Goal: Book appointment/travel/reservation

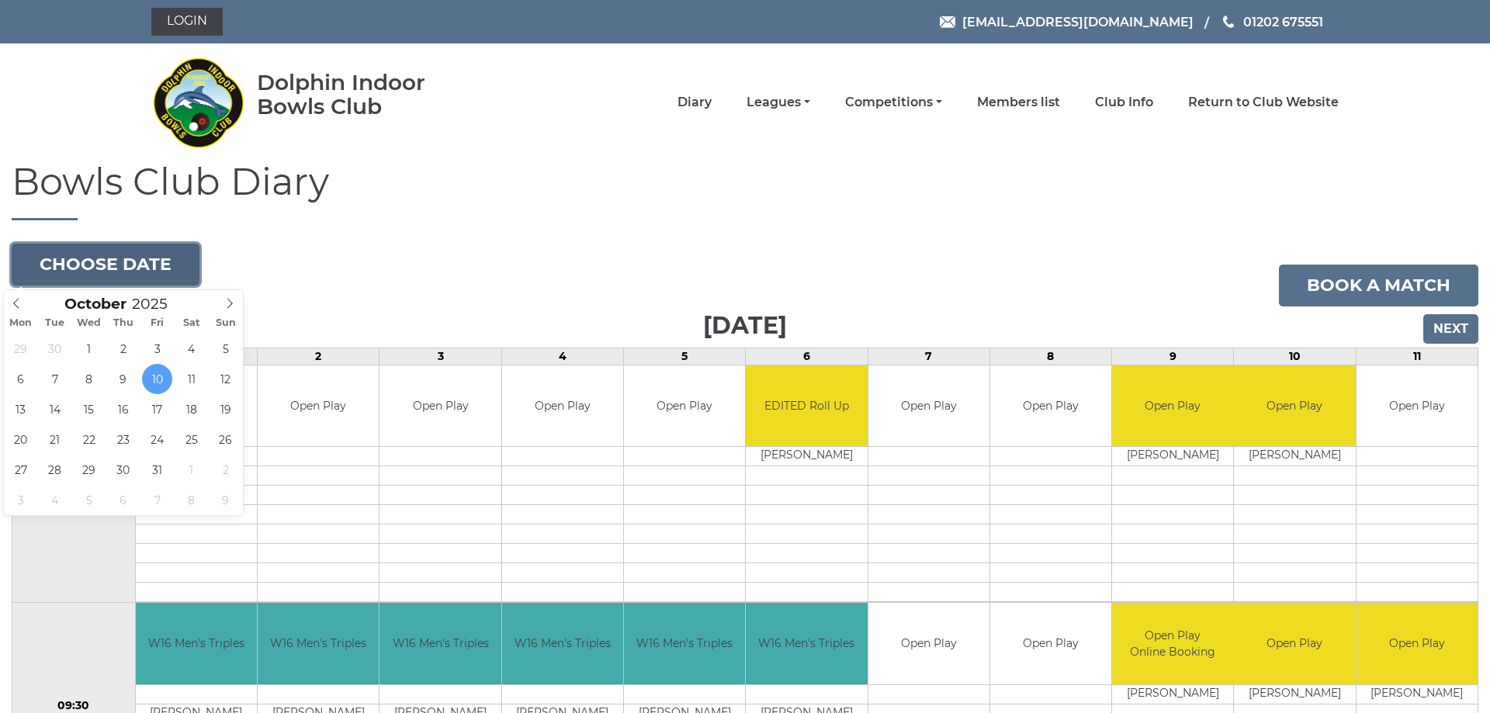
click at [144, 259] on button "Choose date" at bounding box center [106, 265] width 188 height 42
type input "[DATE]"
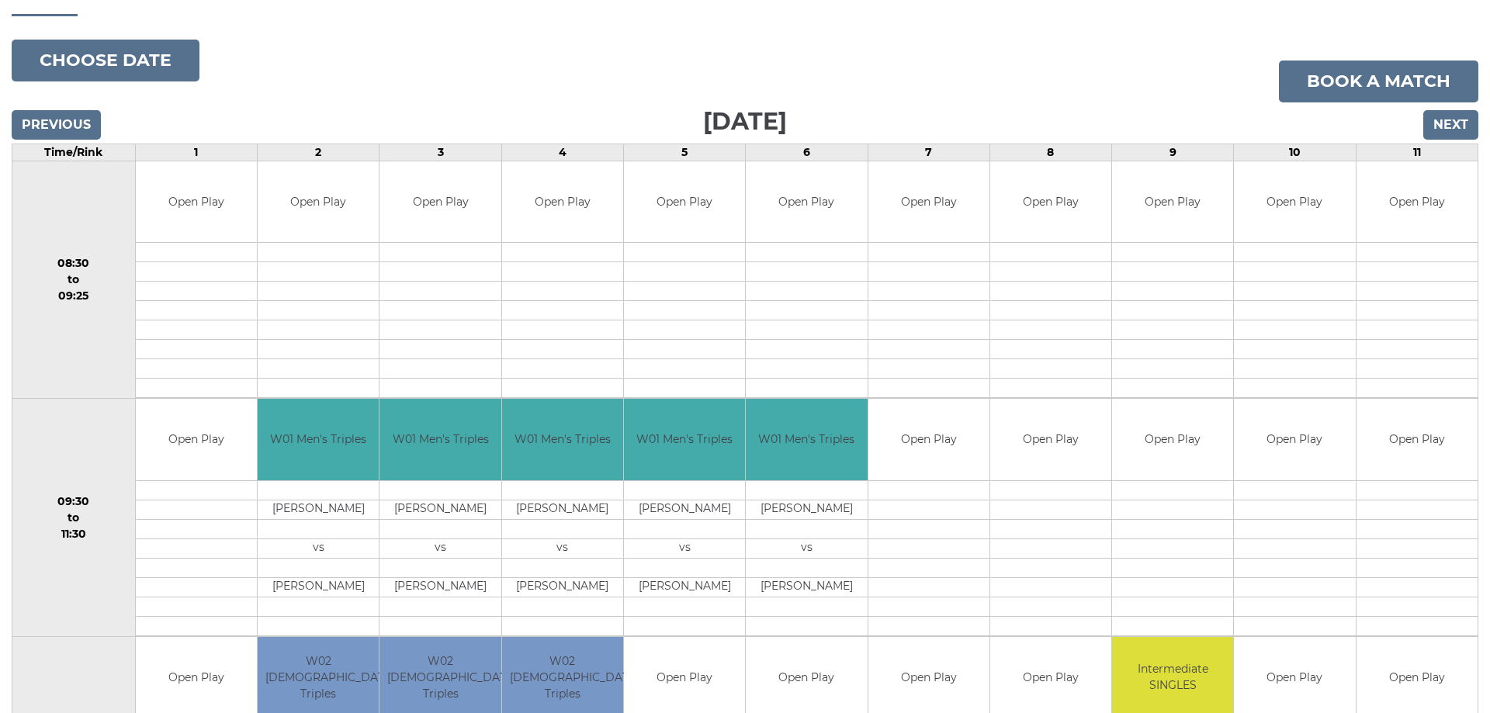
scroll to position [237, 0]
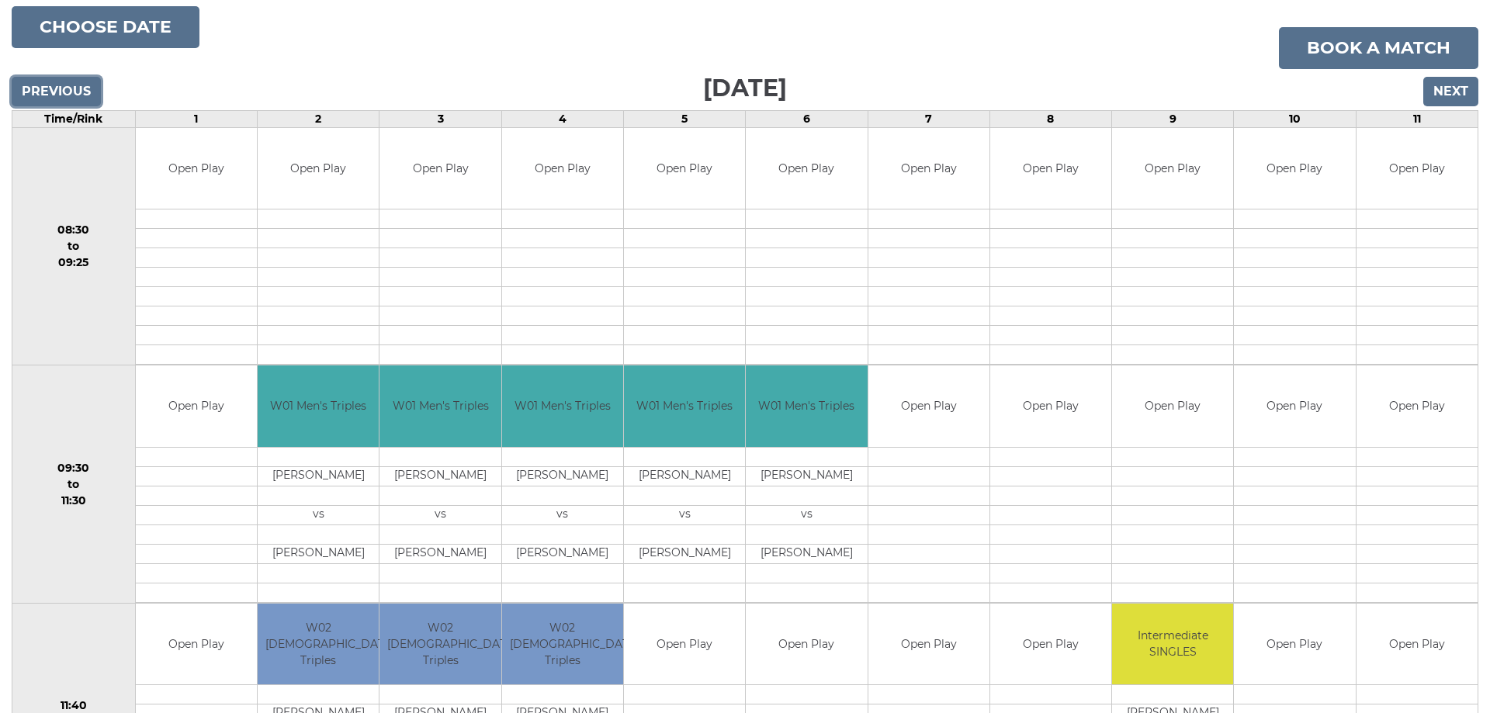
click at [63, 92] on input "Previous" at bounding box center [56, 91] width 89 height 29
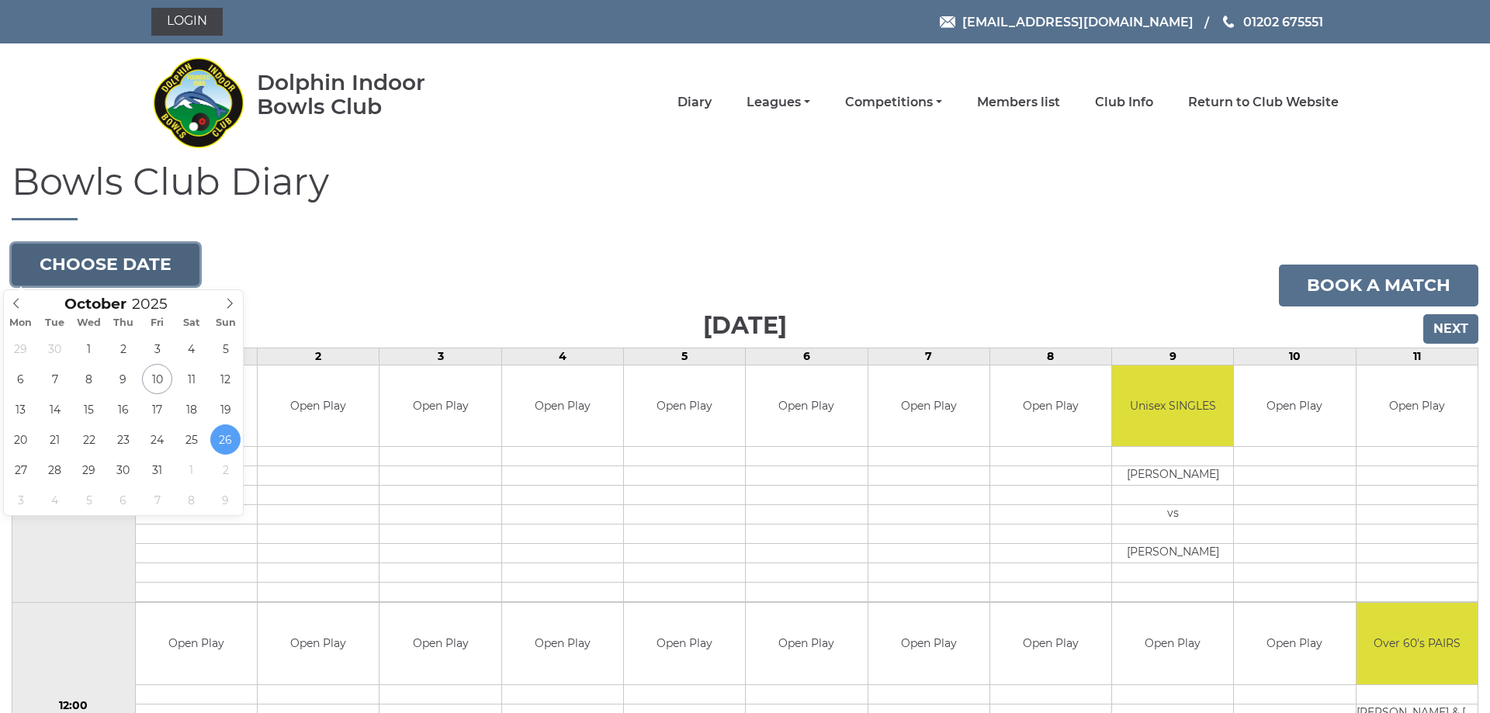
click at [111, 264] on button "Choose date" at bounding box center [106, 265] width 188 height 42
type input "[DATE]"
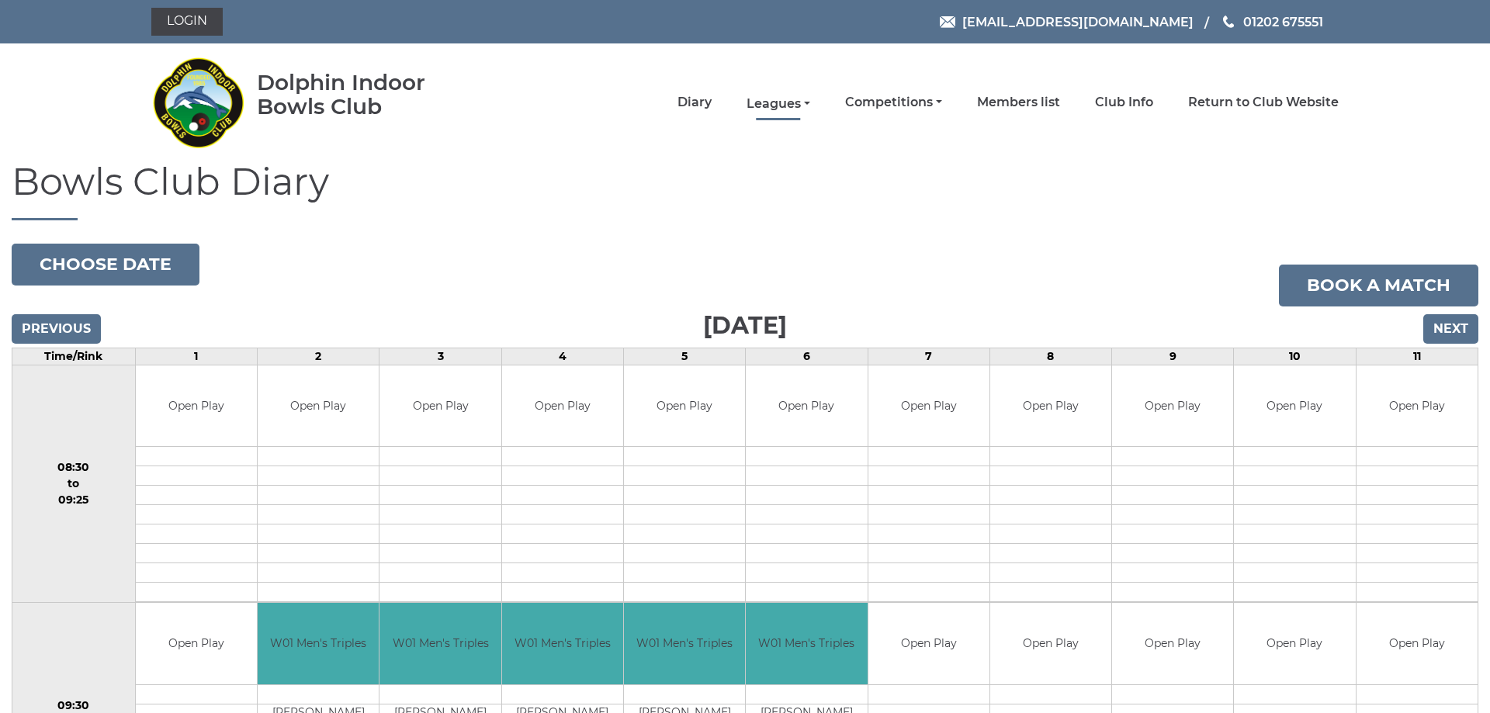
click at [770, 103] on link "Leagues" at bounding box center [778, 103] width 64 height 17
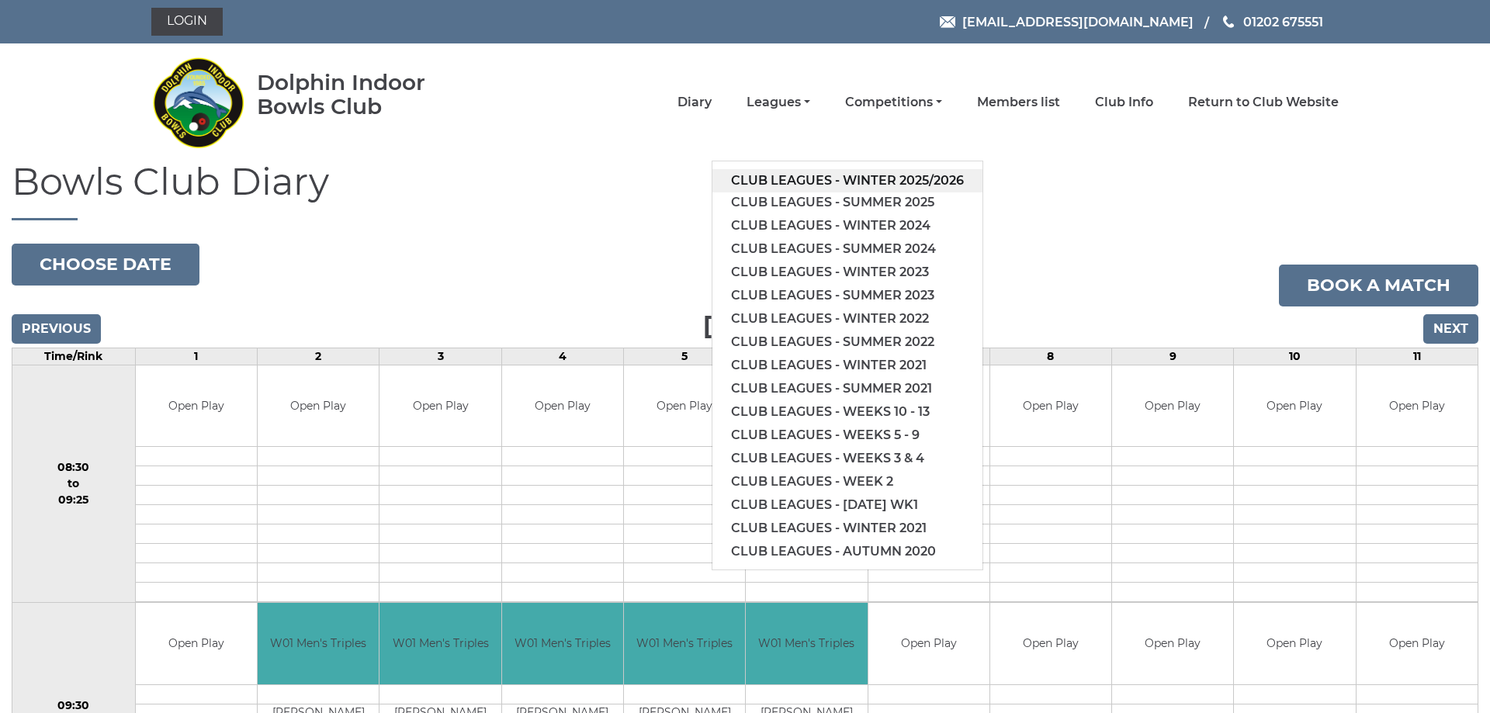
click at [828, 173] on link "Club leagues - Winter 2025/2026" at bounding box center [847, 180] width 270 height 23
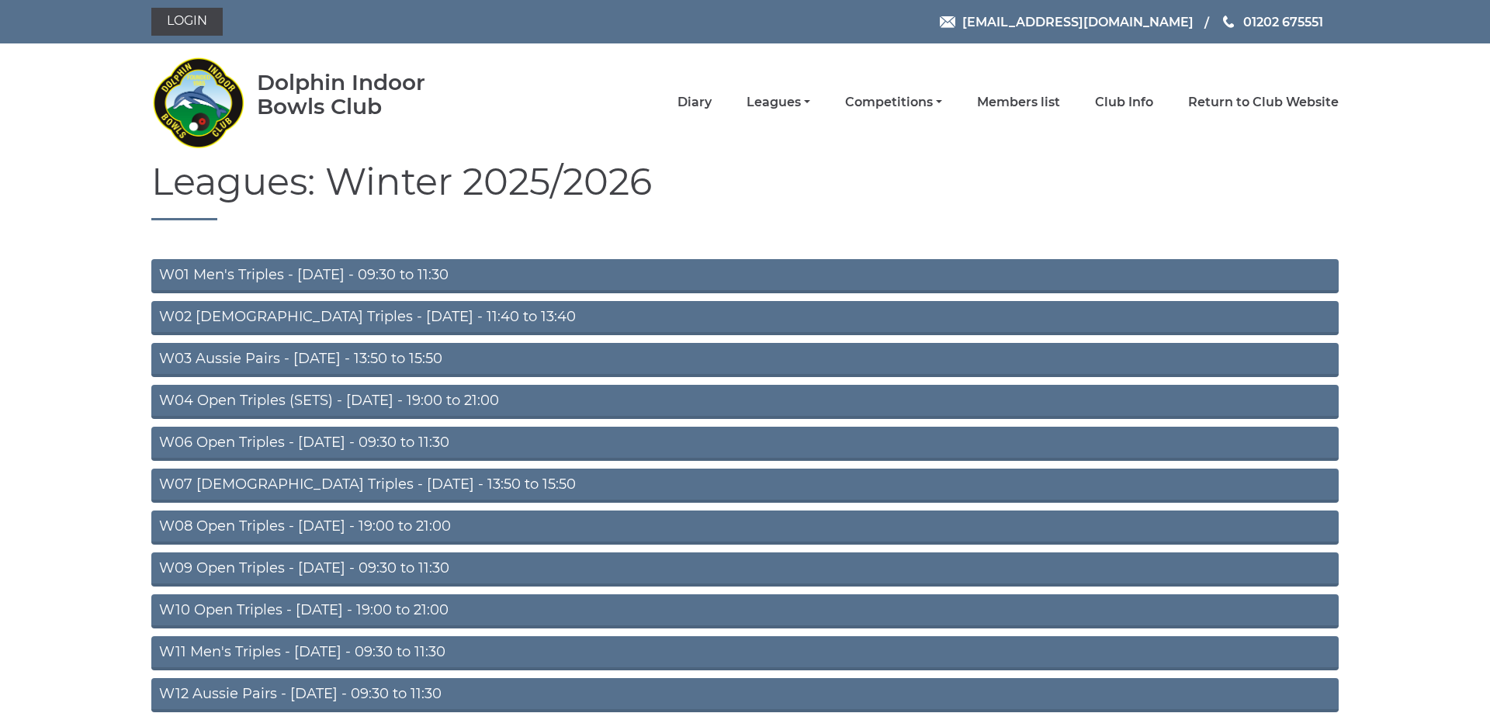
click at [308, 402] on link "W04 Open Triples (SETS) - Monday - 19:00 to 21:00" at bounding box center [744, 402] width 1187 height 34
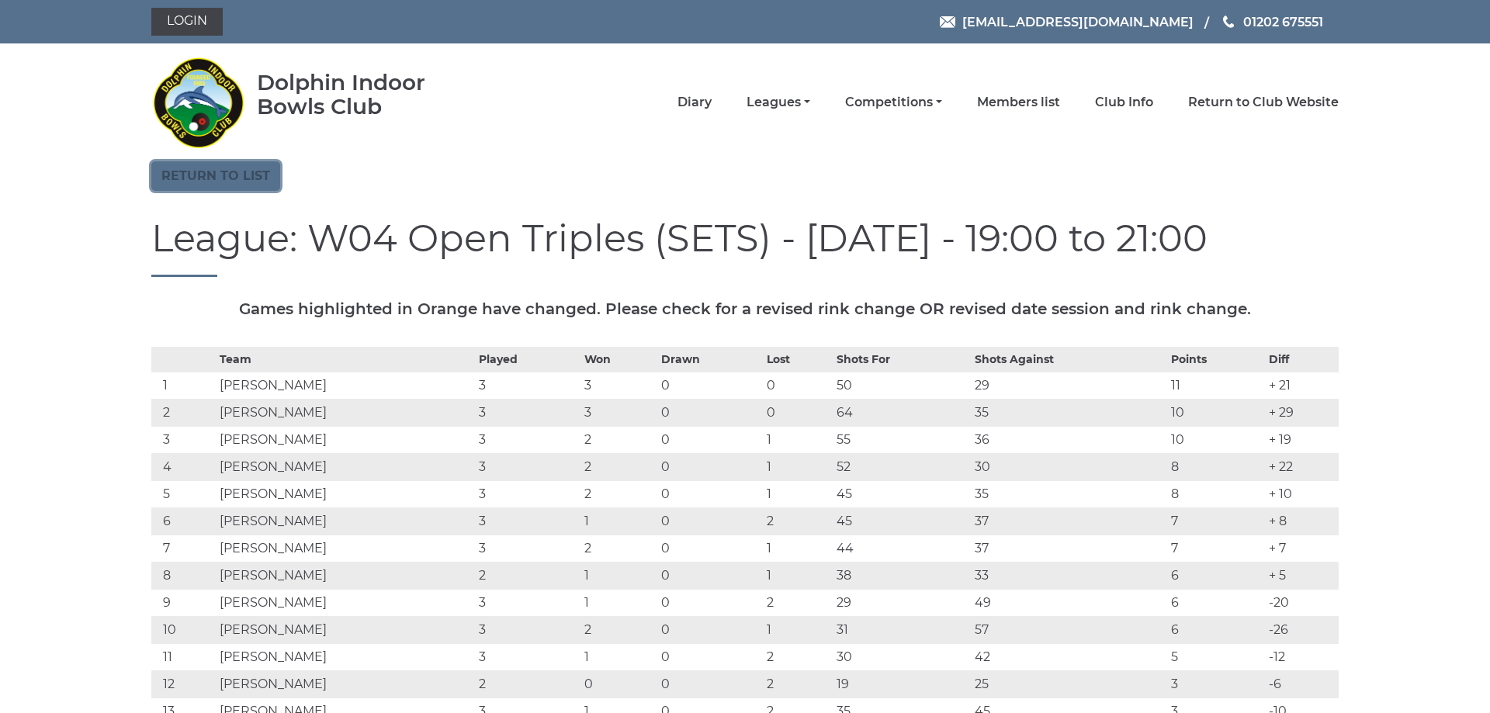
click at [227, 175] on link "Return to list" at bounding box center [215, 175] width 129 height 29
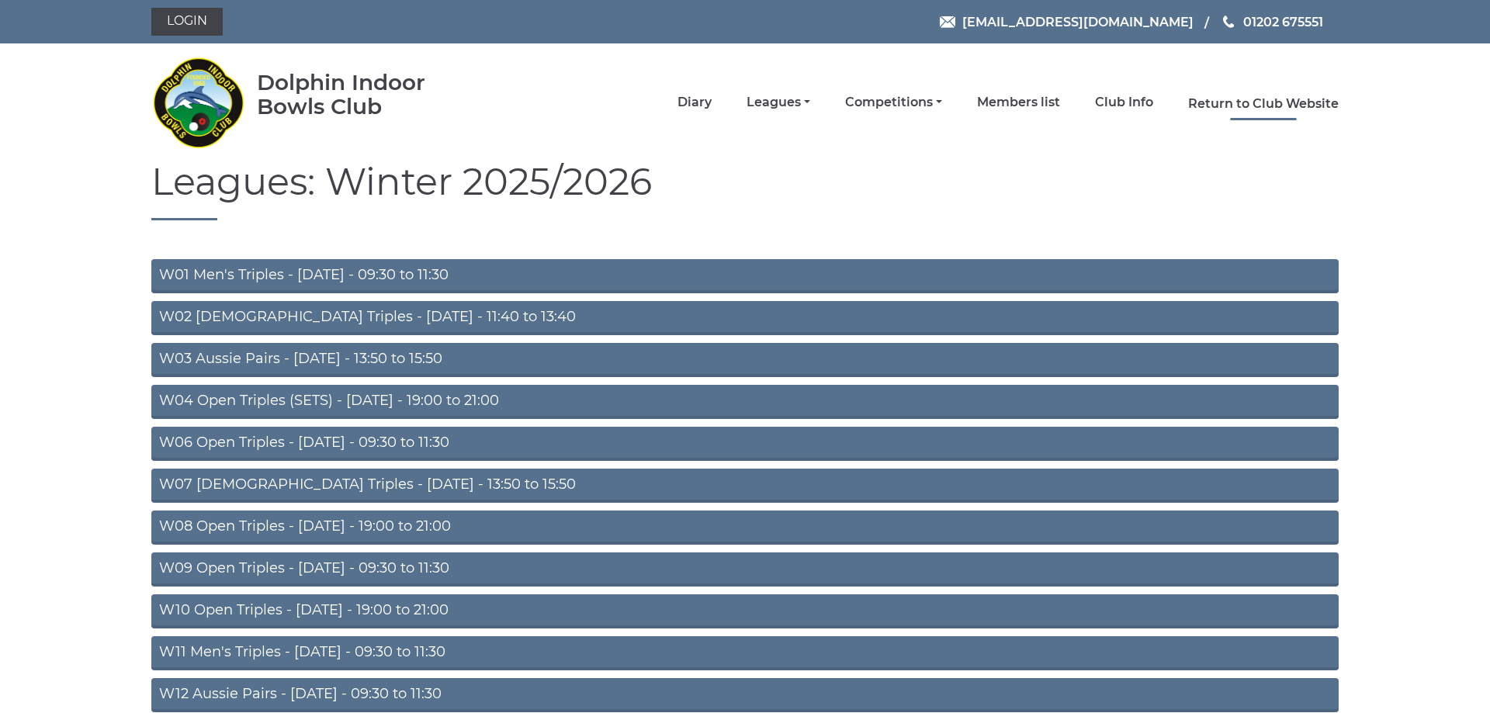
click at [1245, 96] on link "Return to Club Website" at bounding box center [1263, 103] width 151 height 17
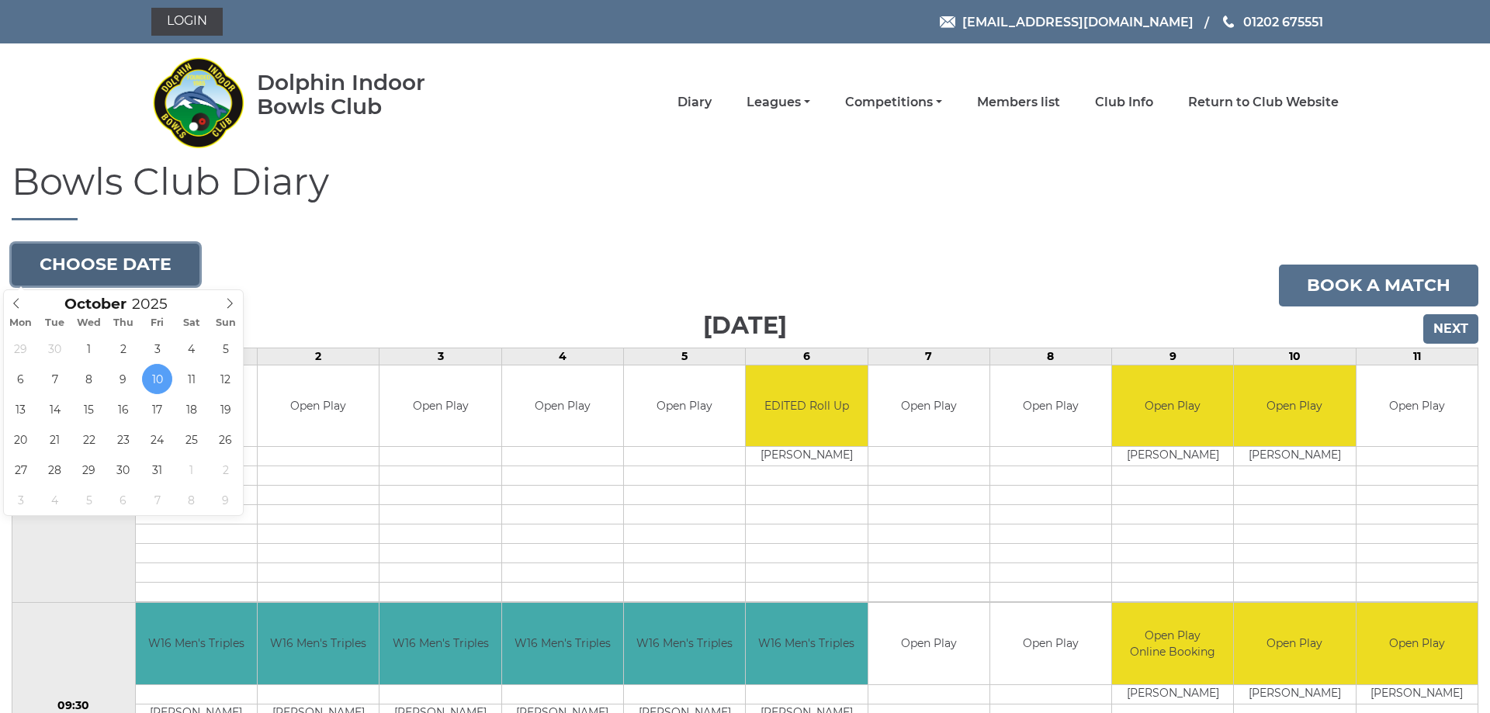
click at [87, 256] on button "Choose date" at bounding box center [106, 265] width 188 height 42
type input "[DATE]"
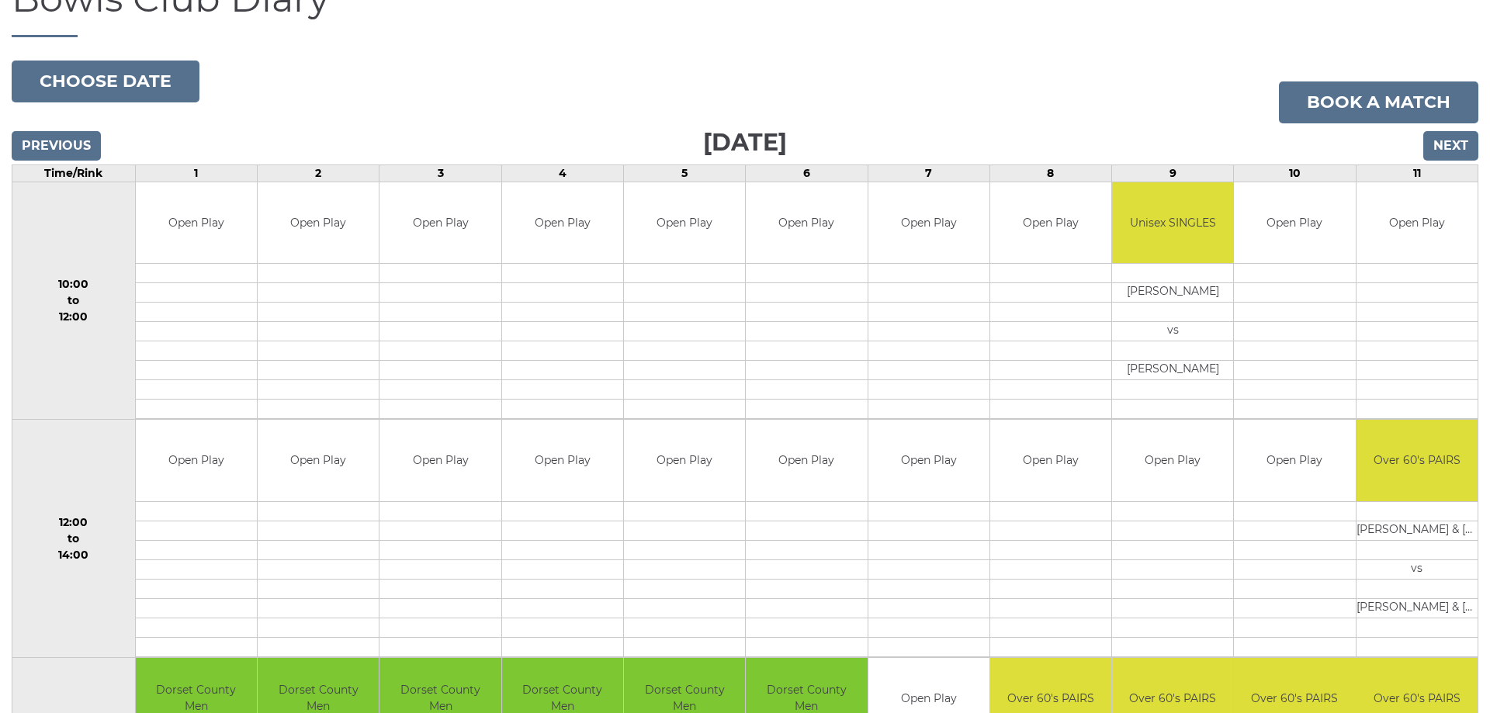
scroll to position [158, 0]
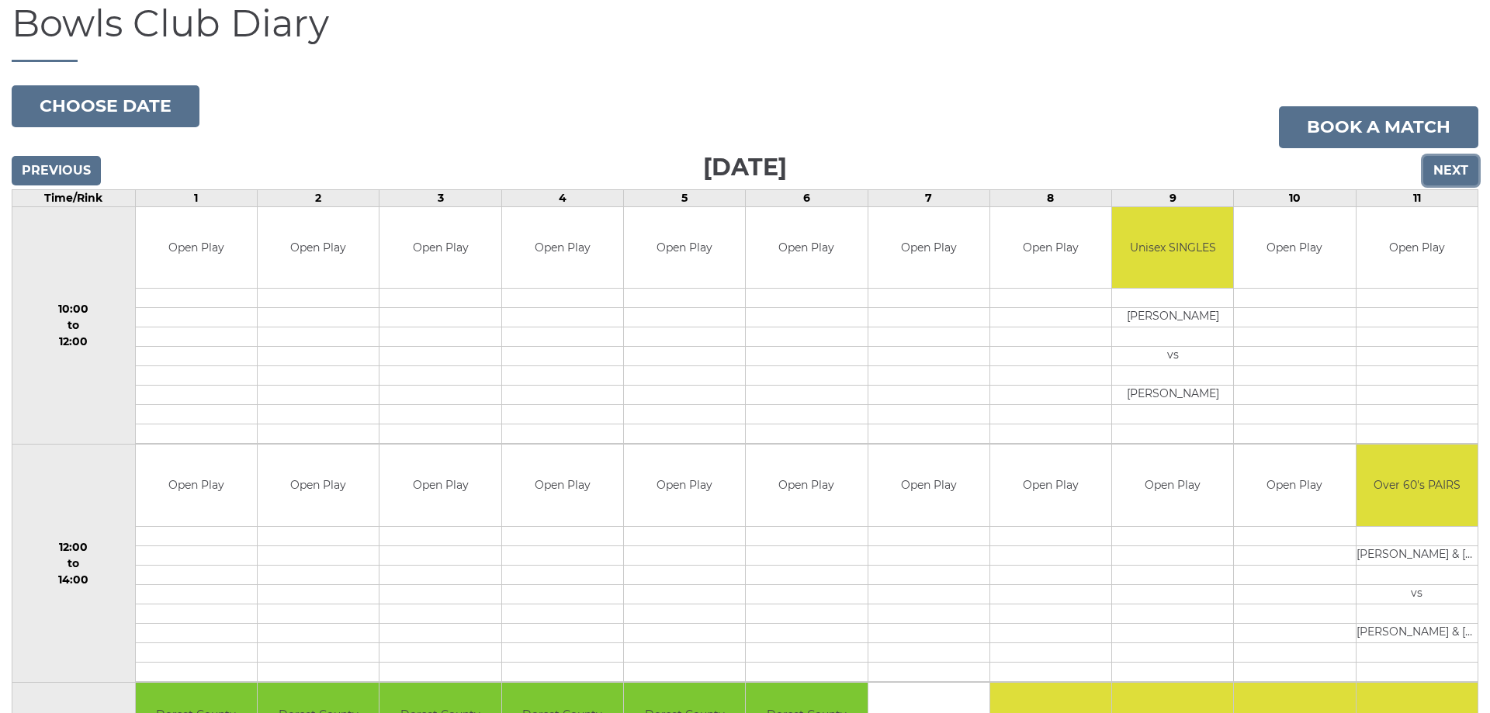
click at [1451, 167] on input "Next" at bounding box center [1450, 170] width 55 height 29
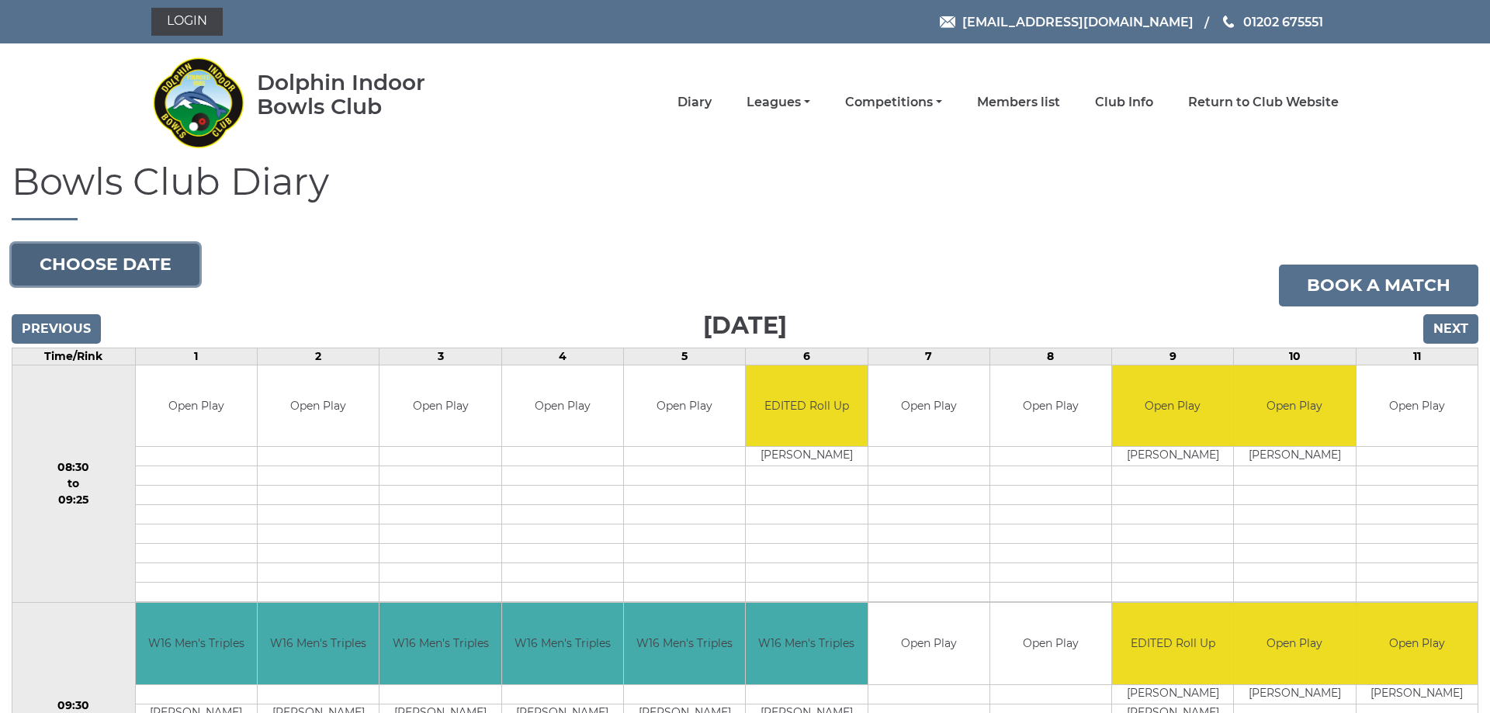
click at [63, 260] on button "Choose date" at bounding box center [106, 265] width 188 height 42
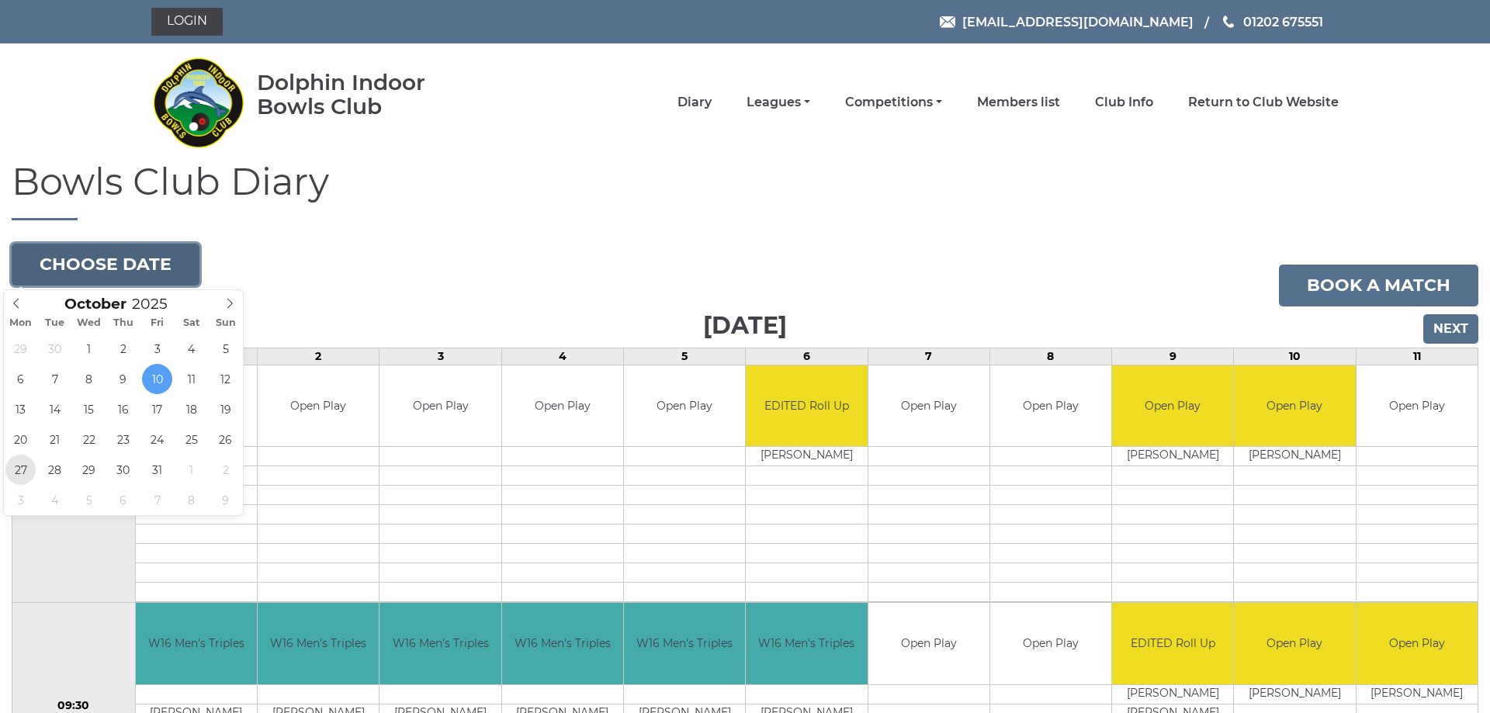
type input "2025-10-27"
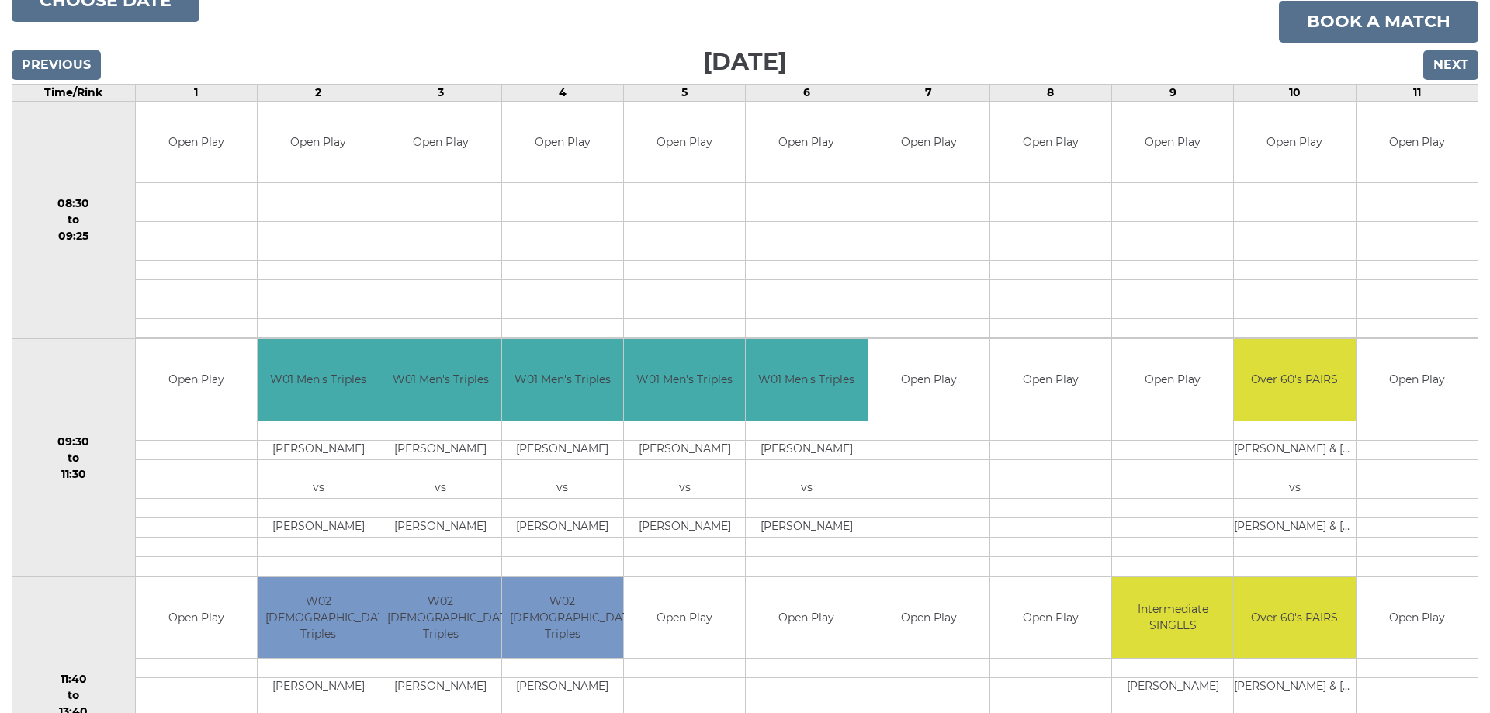
scroll to position [237, 0]
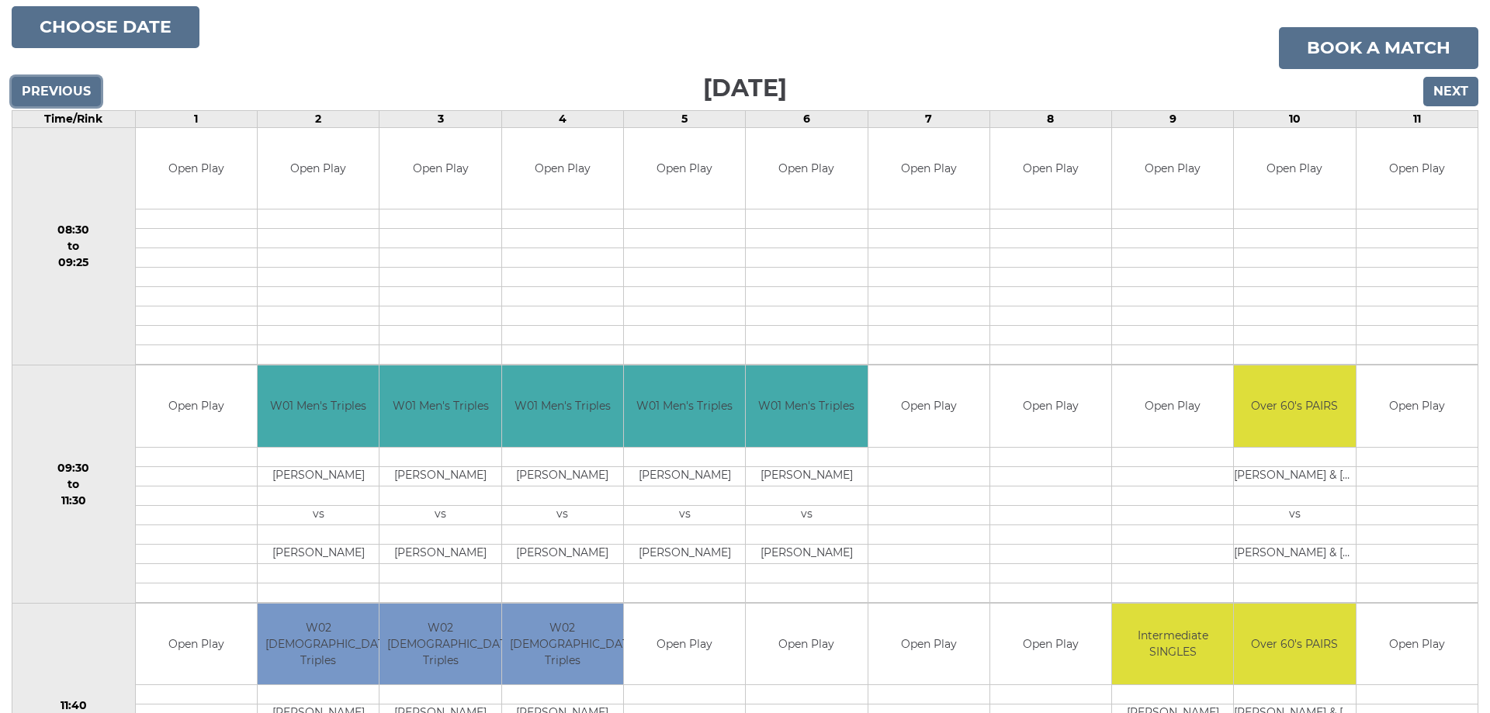
click at [60, 87] on input "Previous" at bounding box center [56, 91] width 89 height 29
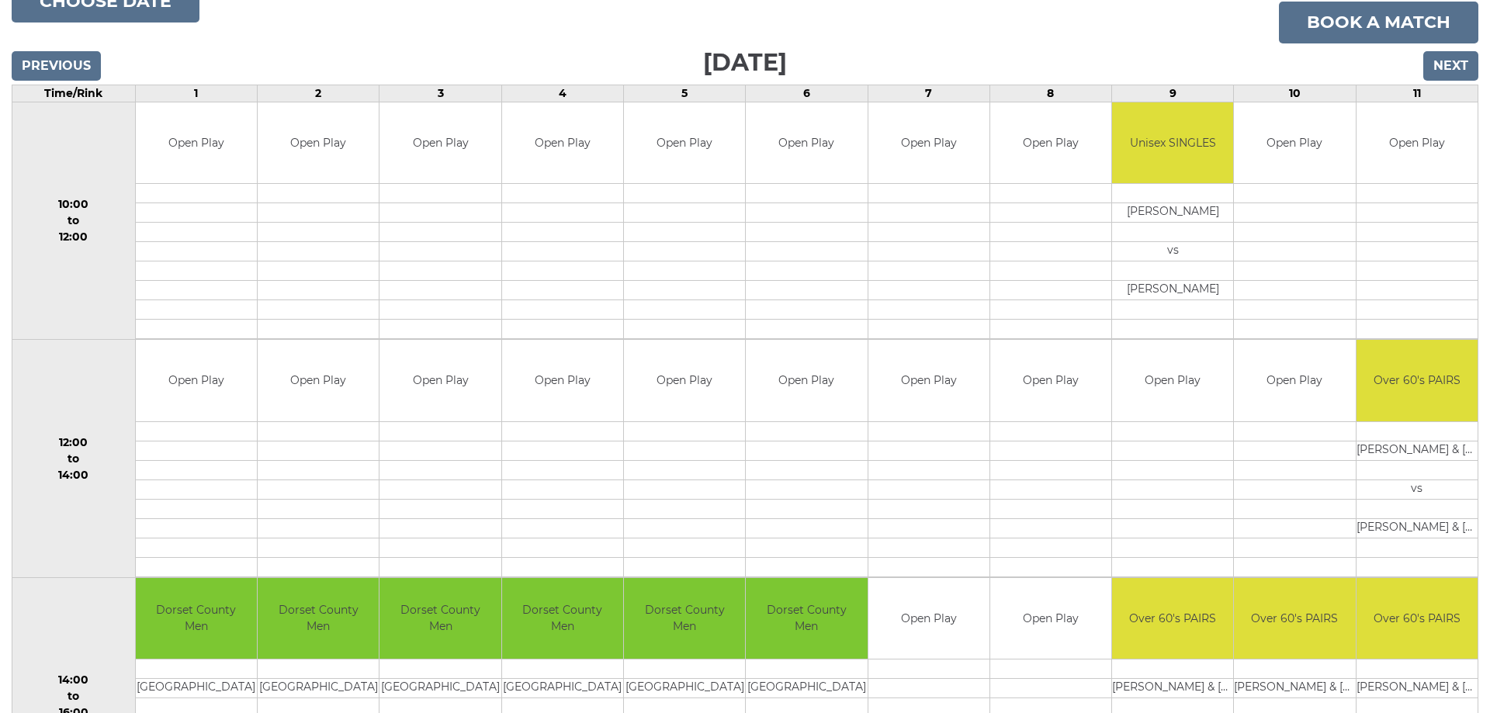
scroll to position [237, 0]
